Goal: Check status: Check status

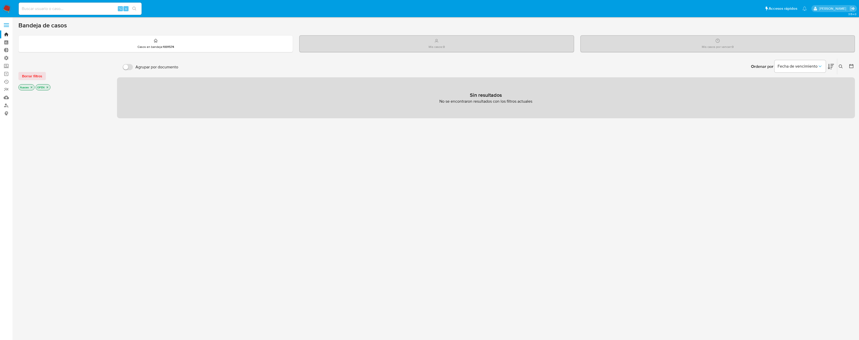
click at [86, 12] on div "⌥ s" at bounding box center [80, 9] width 123 height 12
click at [87, 10] on input at bounding box center [80, 8] width 123 height 7
paste input "1320208733"
type input "1320208733"
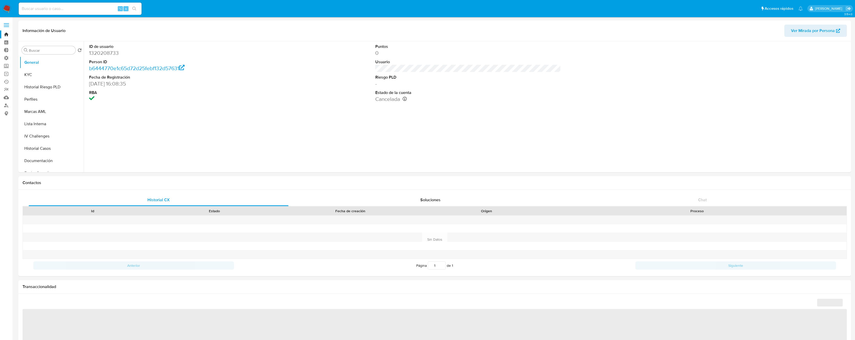
select select "10"
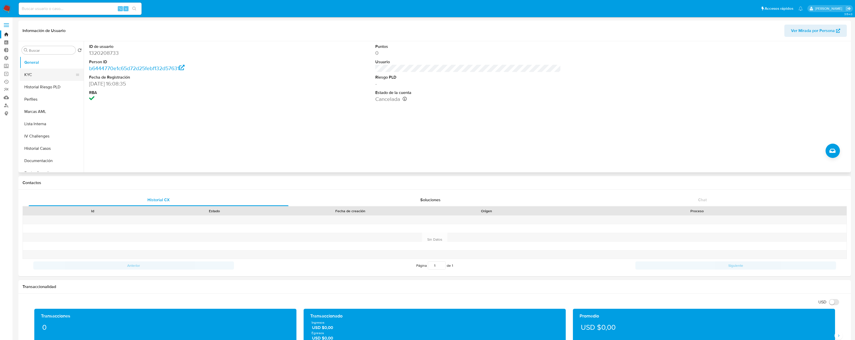
click at [50, 78] on button "KYC" at bounding box center [50, 75] width 60 height 12
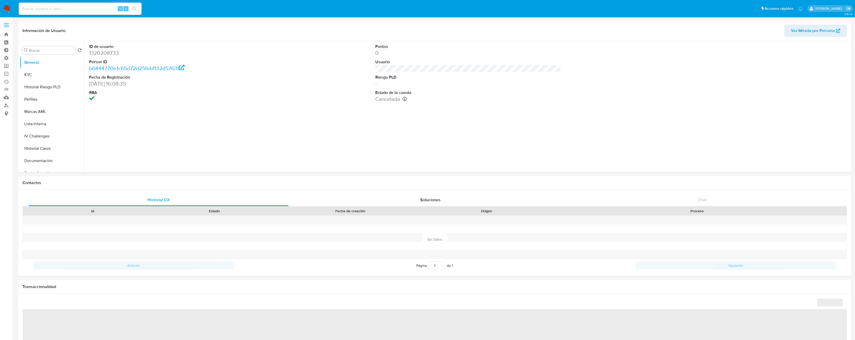
select select "10"
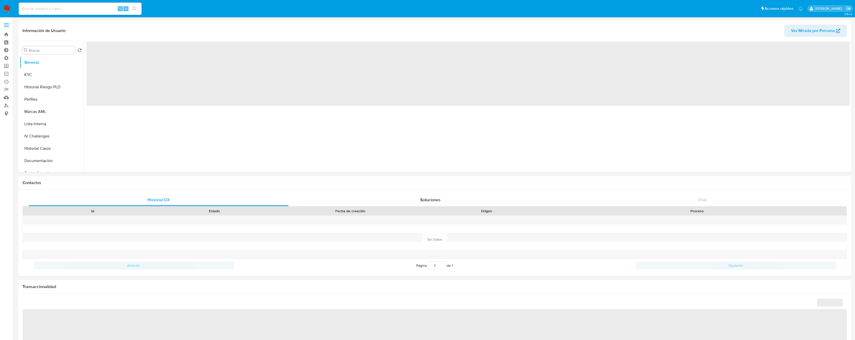
select select "10"
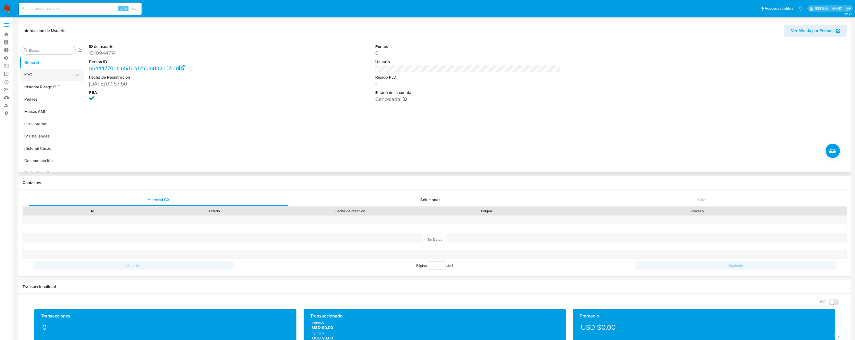
click at [40, 75] on button "KYC" at bounding box center [50, 75] width 60 height 12
